Goal: Navigation & Orientation: Find specific page/section

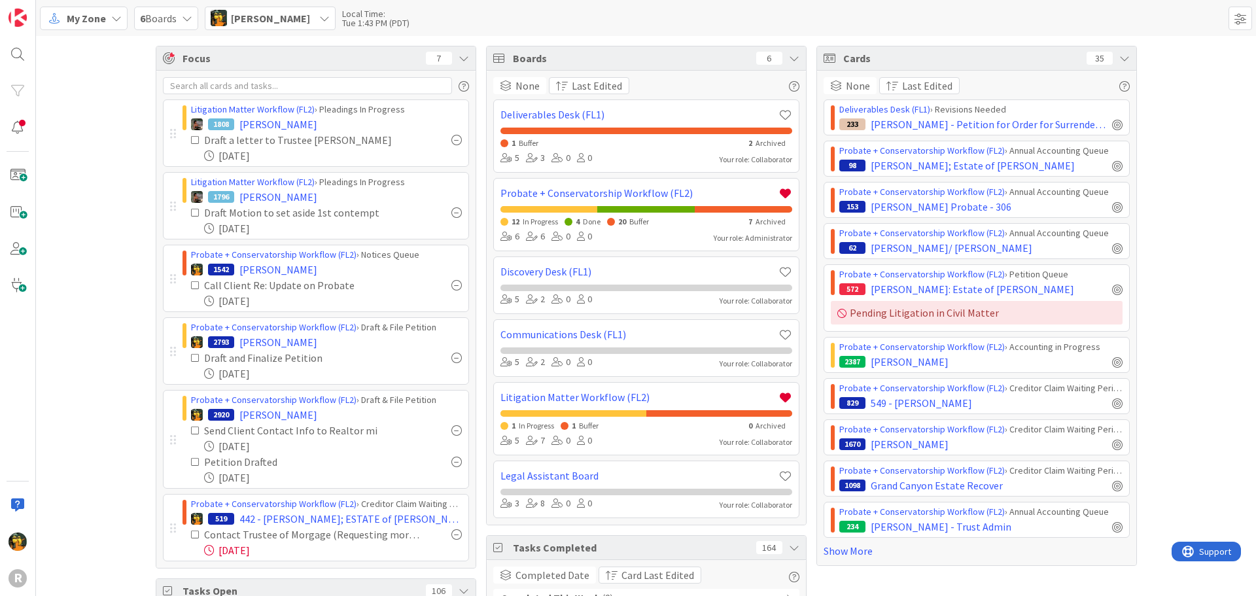
scroll to position [1401, 0]
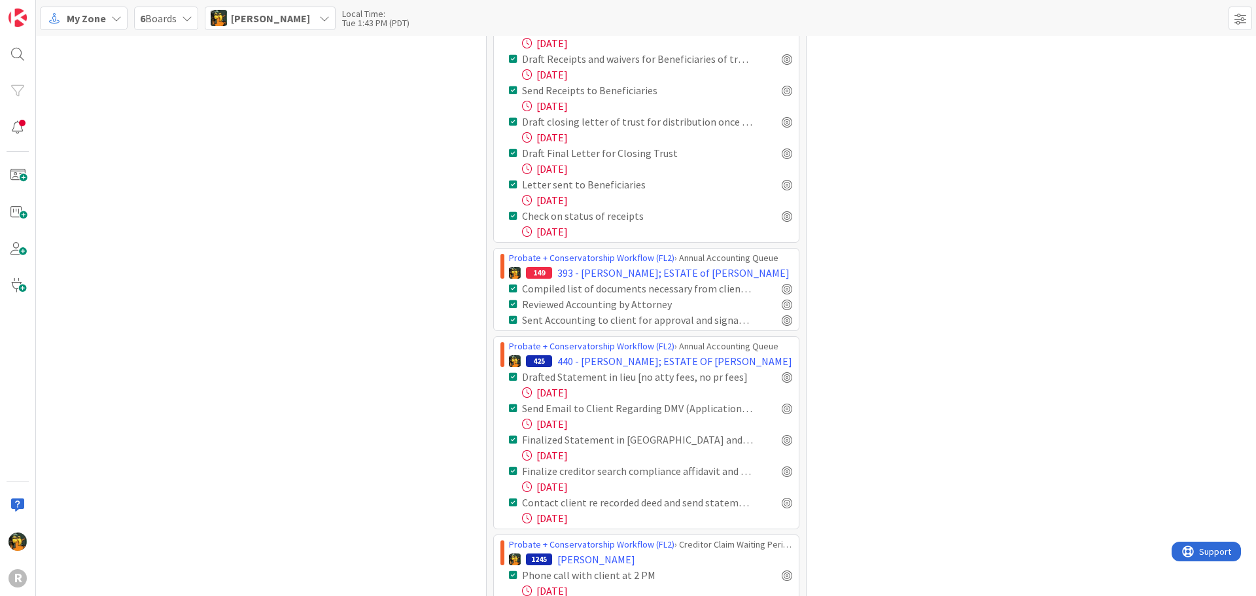
click at [86, 24] on span "My Zone" at bounding box center [86, 18] width 39 height 16
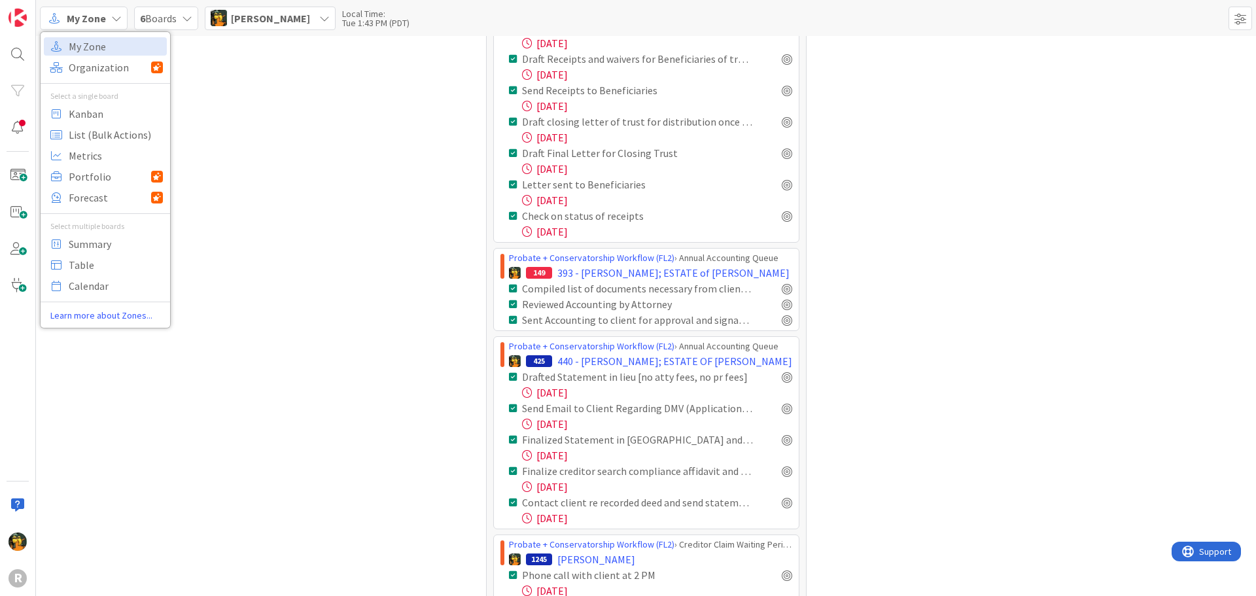
click at [95, 54] on span "My Zone" at bounding box center [116, 47] width 94 height 20
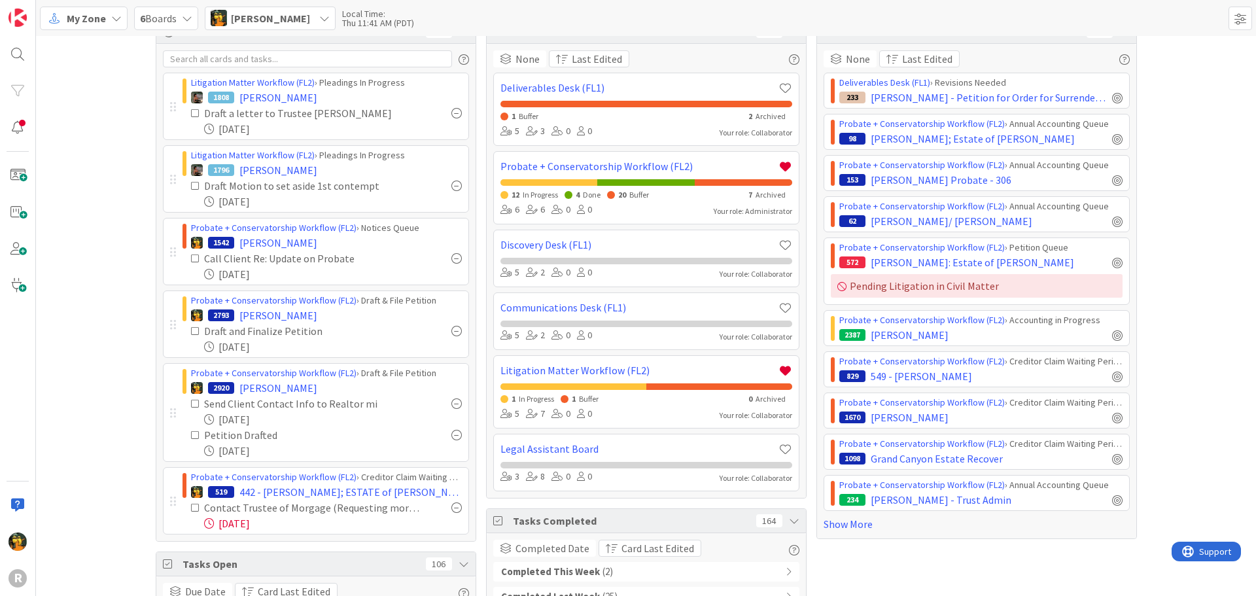
scroll to position [0, 0]
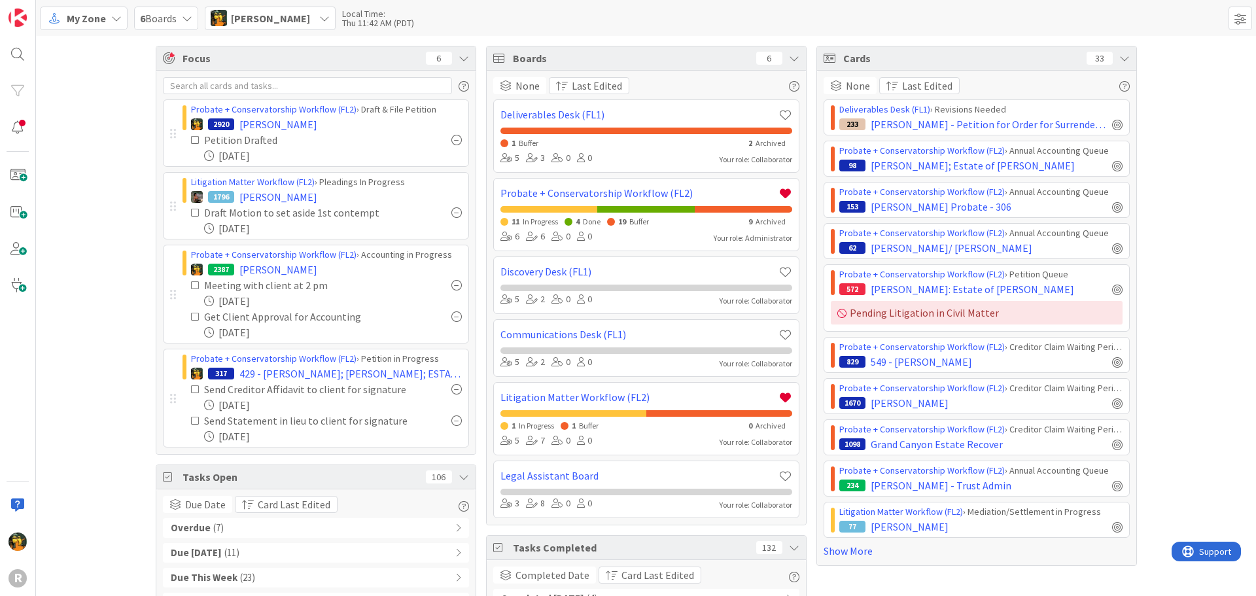
click at [71, 10] on span "My Zone" at bounding box center [86, 18] width 39 height 16
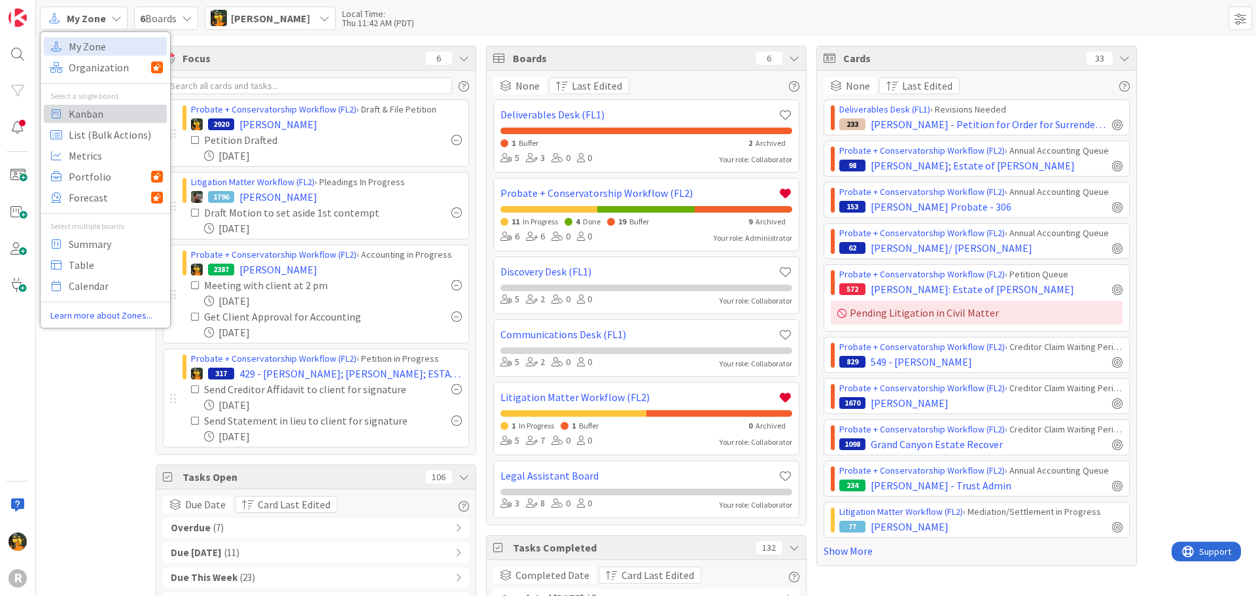
click at [92, 113] on span "Kanban" at bounding box center [116, 114] width 94 height 20
